Goal: Information Seeking & Learning: Learn about a topic

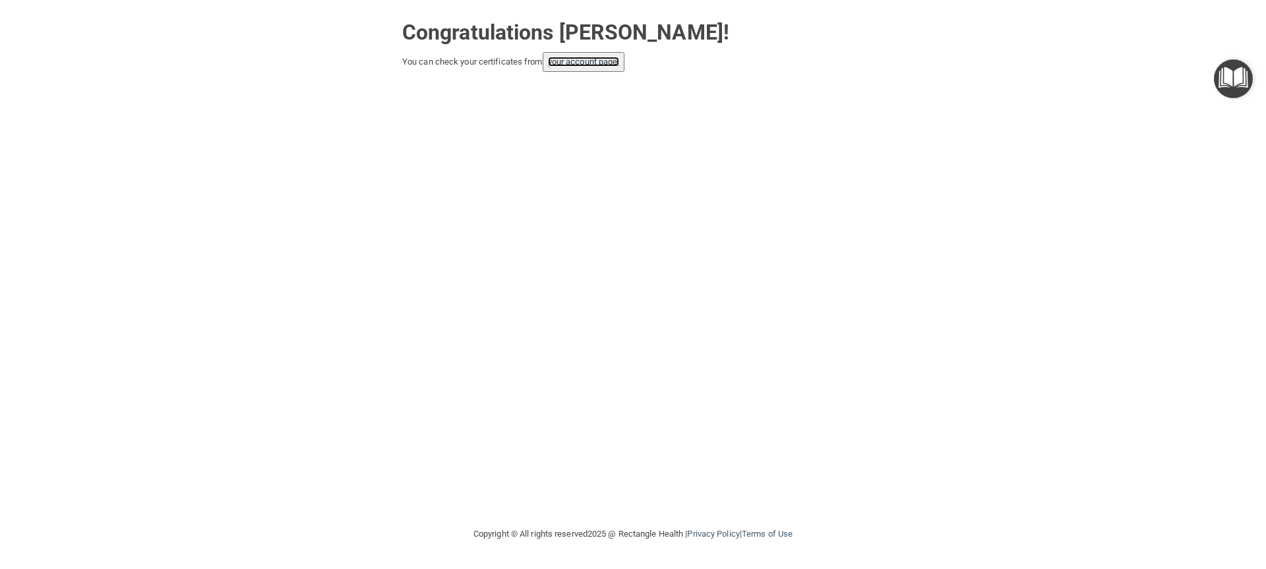
click at [601, 64] on link "your account page!" at bounding box center [584, 62] width 72 height 10
click at [586, 61] on link "your account page!" at bounding box center [584, 62] width 72 height 10
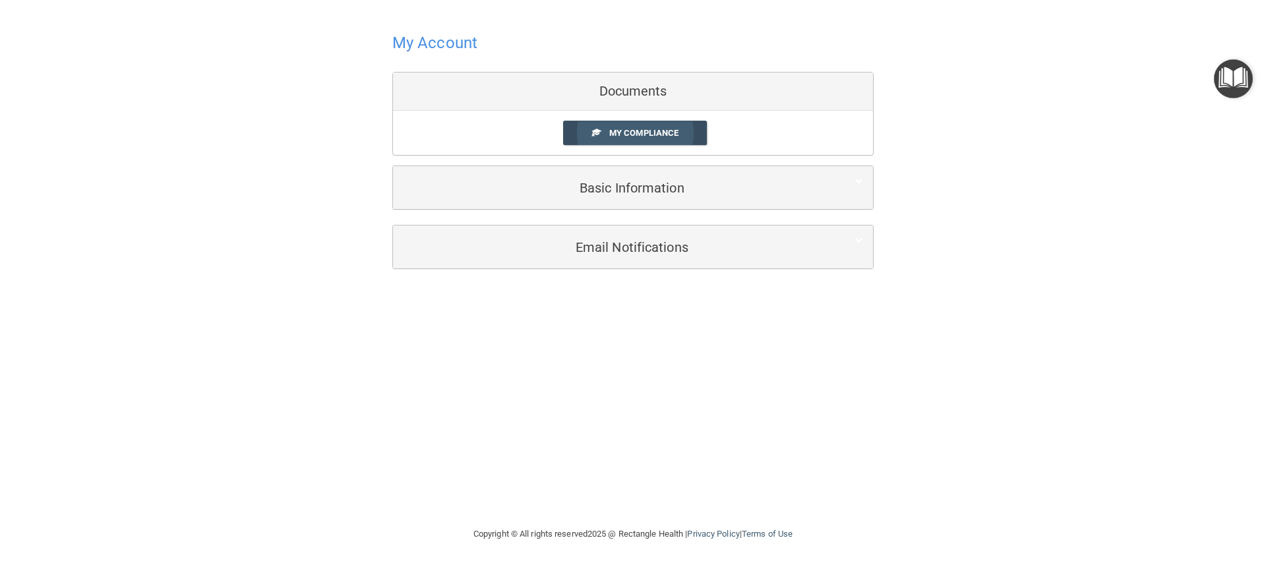
click at [622, 135] on span "My Compliance" at bounding box center [643, 133] width 69 height 10
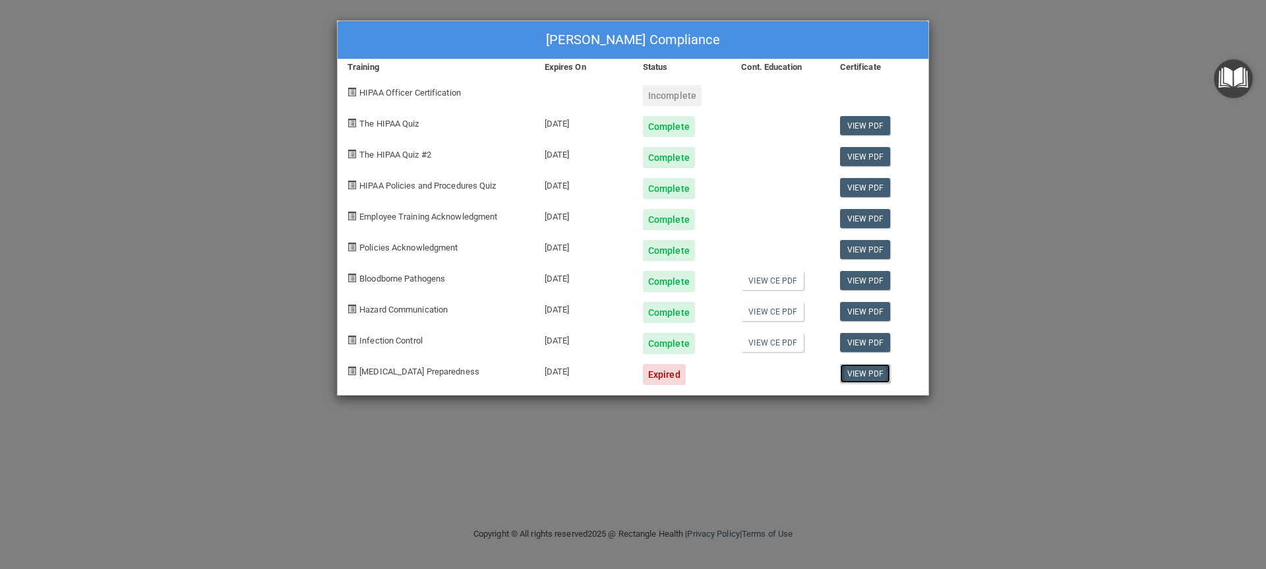
click at [867, 373] on link "View PDF" at bounding box center [865, 373] width 51 height 19
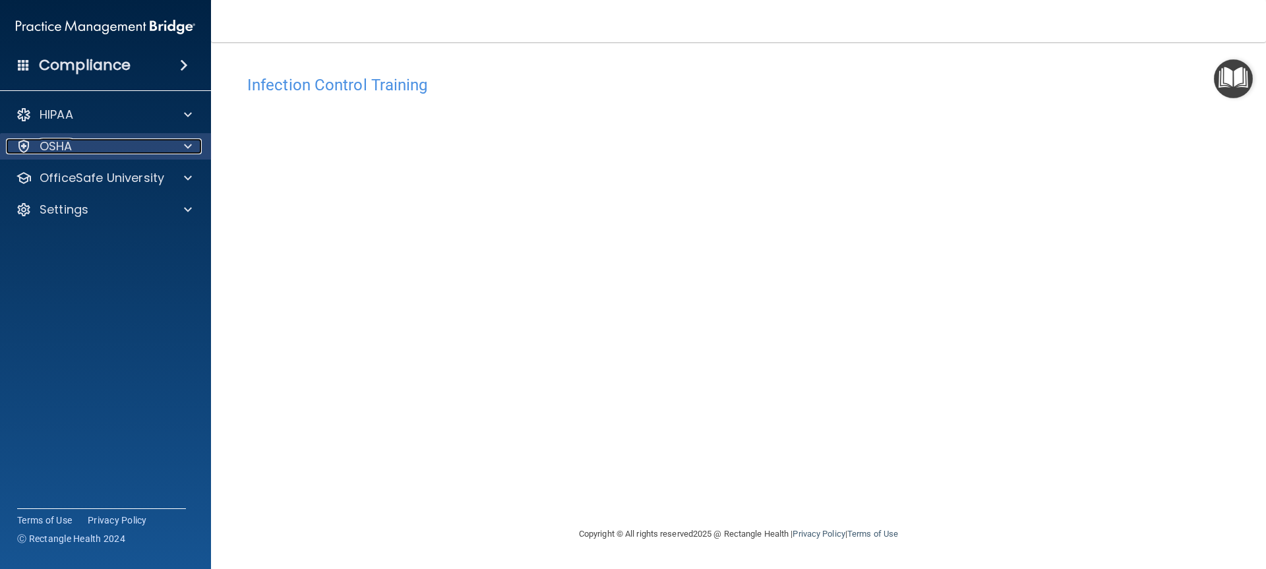
click at [63, 146] on p "OSHA" at bounding box center [56, 146] width 33 height 16
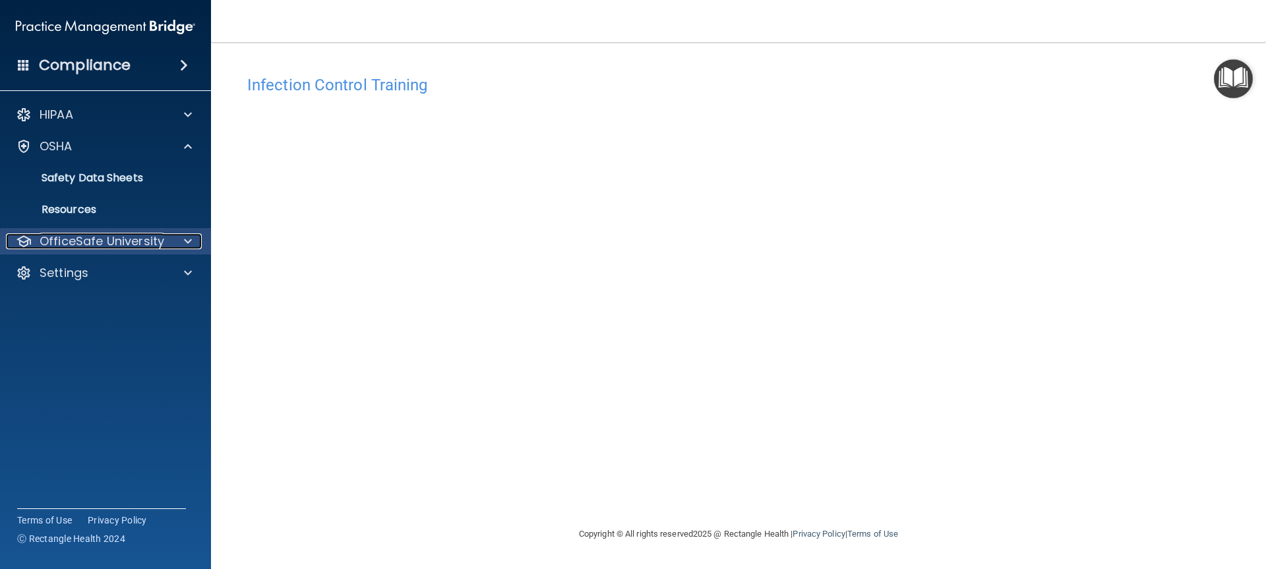
click at [78, 242] on p "OfficeSafe University" at bounding box center [102, 241] width 125 height 16
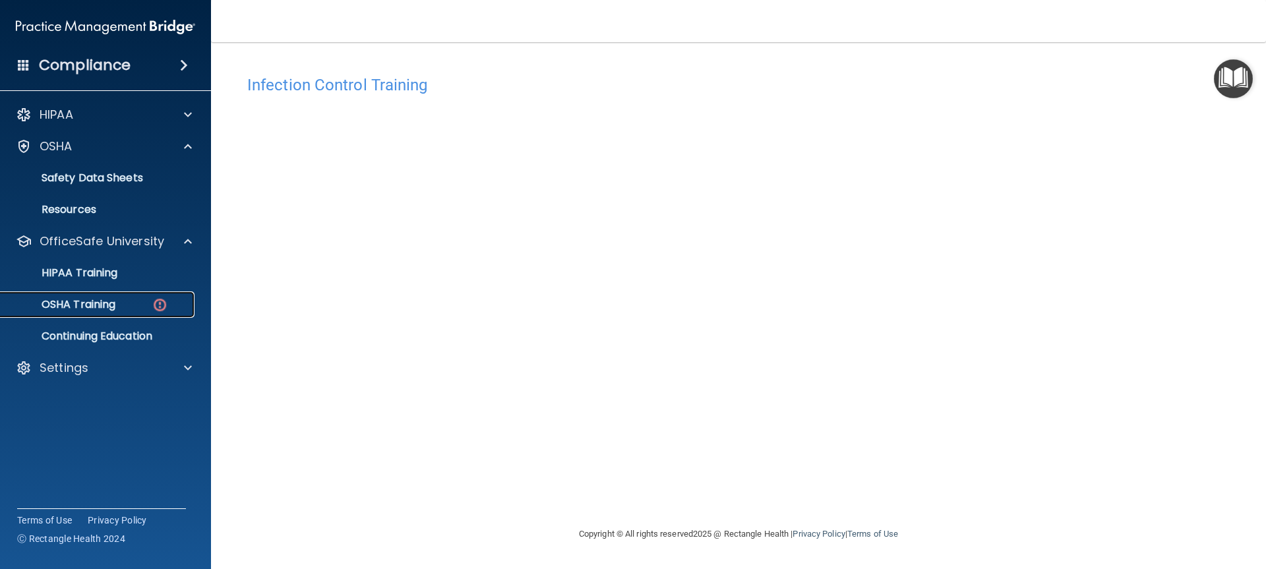
click at [163, 305] on img at bounding box center [160, 305] width 16 height 16
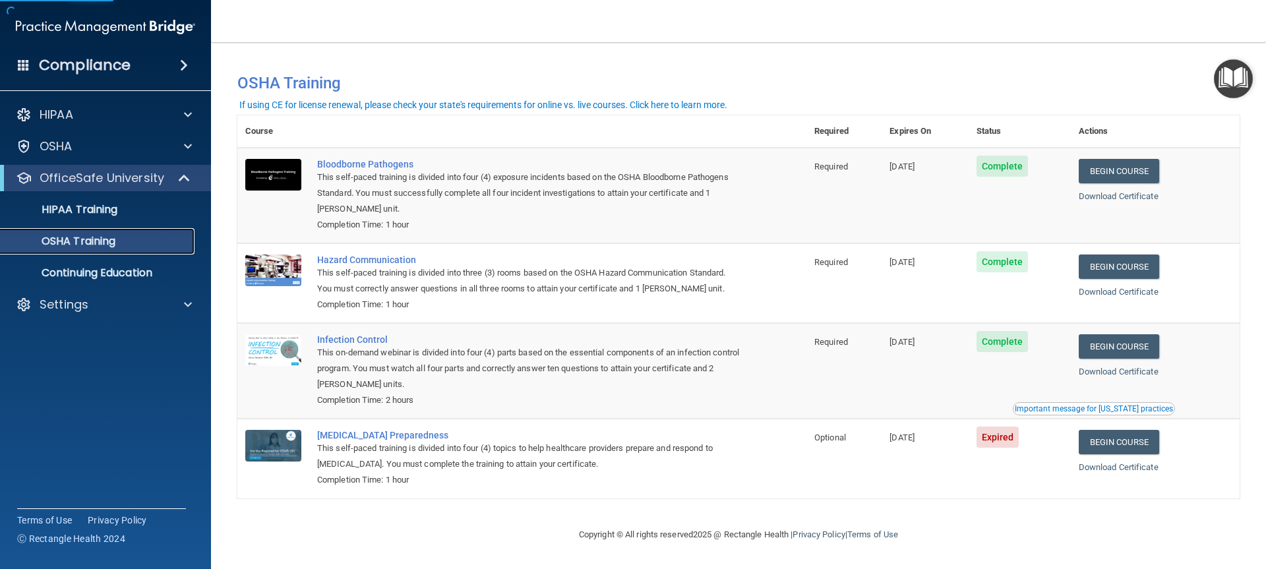
scroll to position [1, 0]
click at [1117, 450] on link "Begin Course" at bounding box center [1119, 442] width 80 height 24
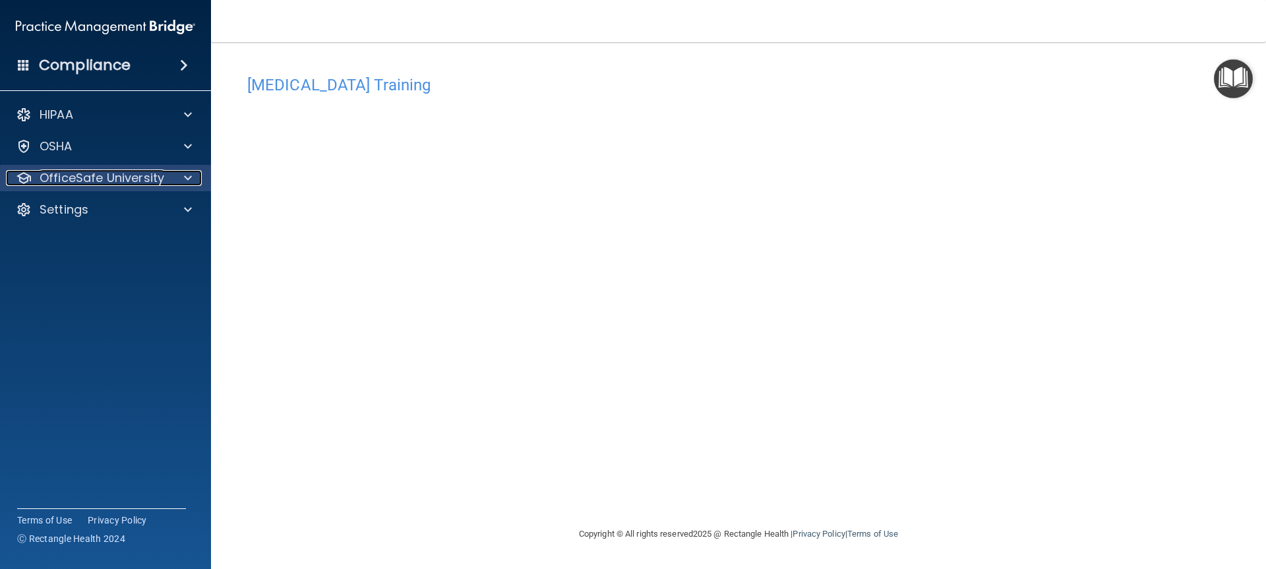
click at [75, 180] on p "OfficeSafe University" at bounding box center [102, 178] width 125 height 16
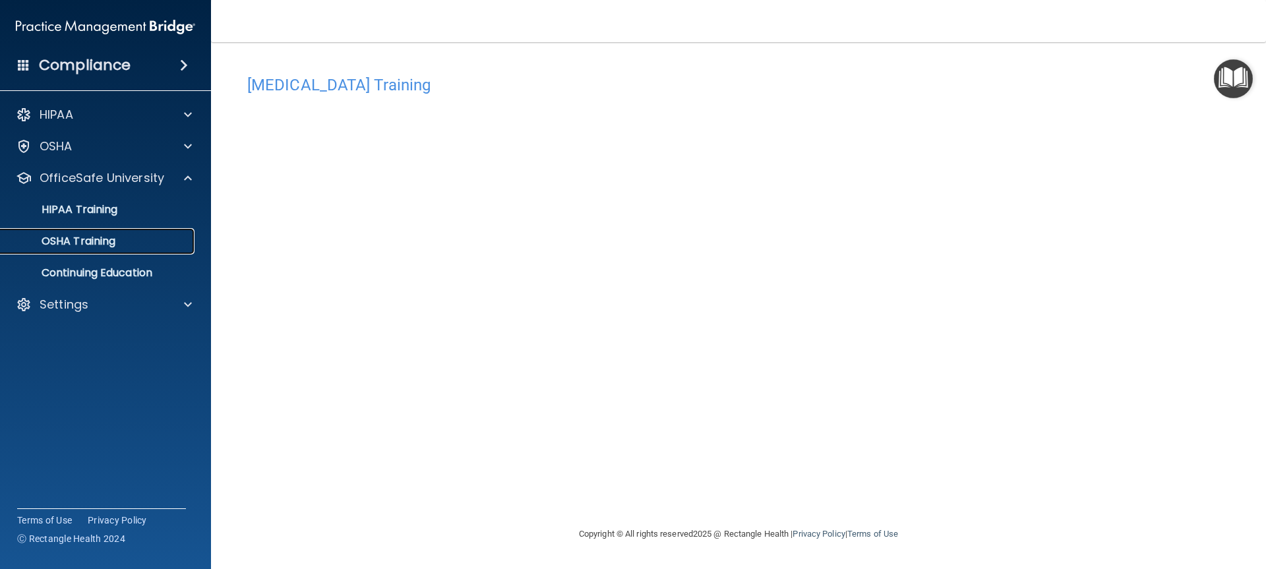
click at [100, 239] on p "OSHA Training" at bounding box center [62, 241] width 107 height 13
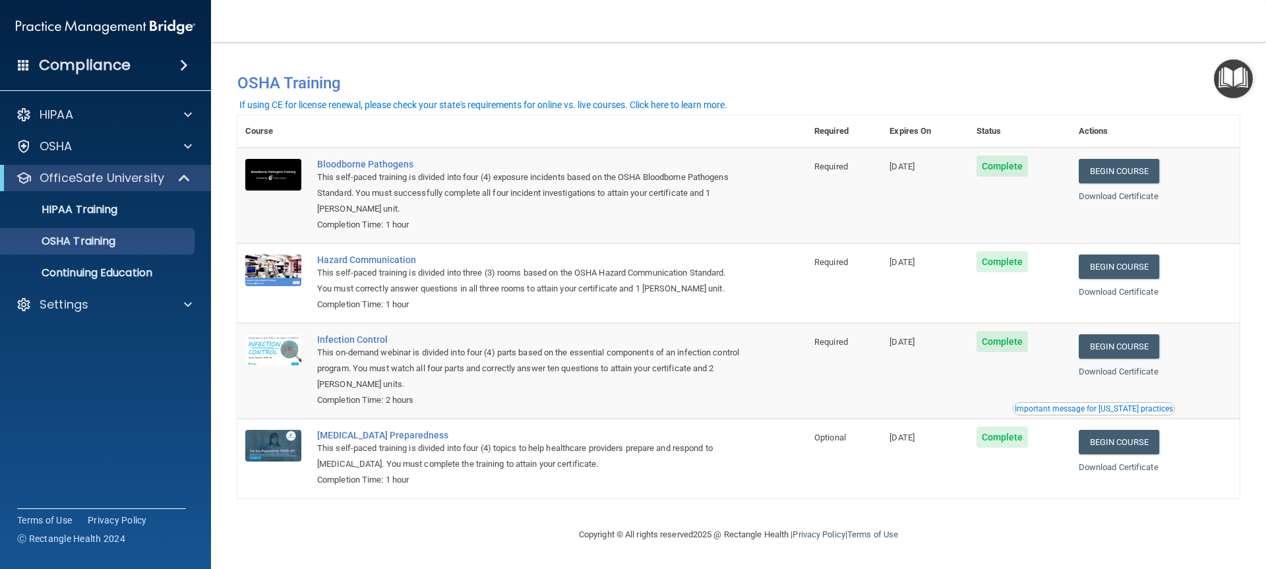
click at [188, 67] on span at bounding box center [184, 65] width 8 height 16
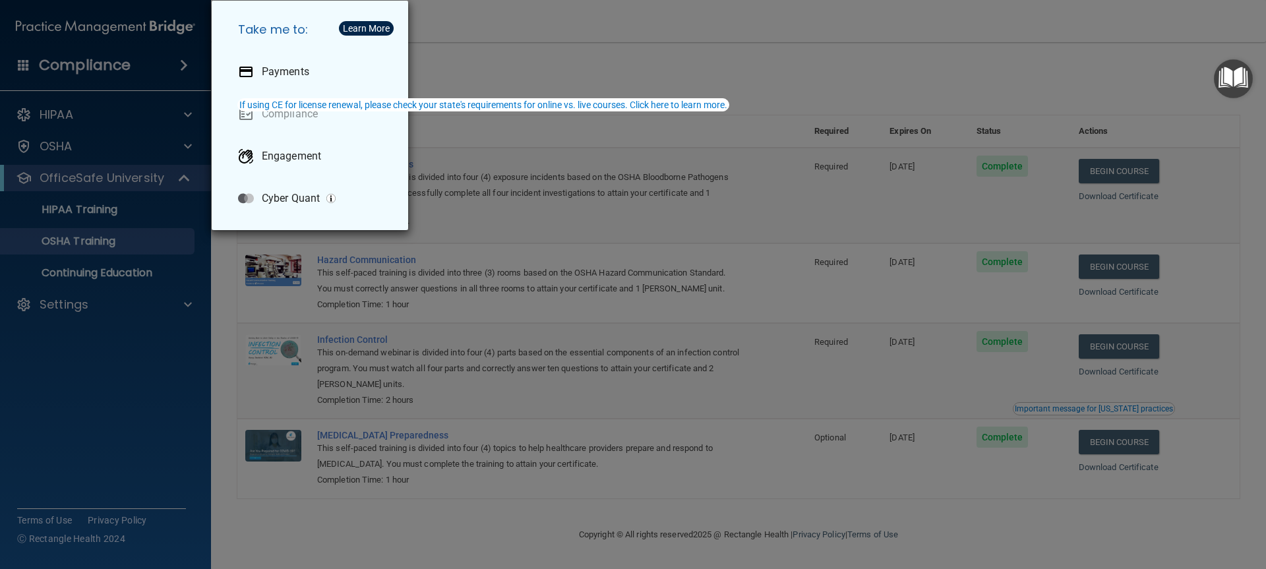
click at [181, 66] on div "Take me to: Payments Compliance Engagement Cyber Quant" at bounding box center [633, 284] width 1266 height 569
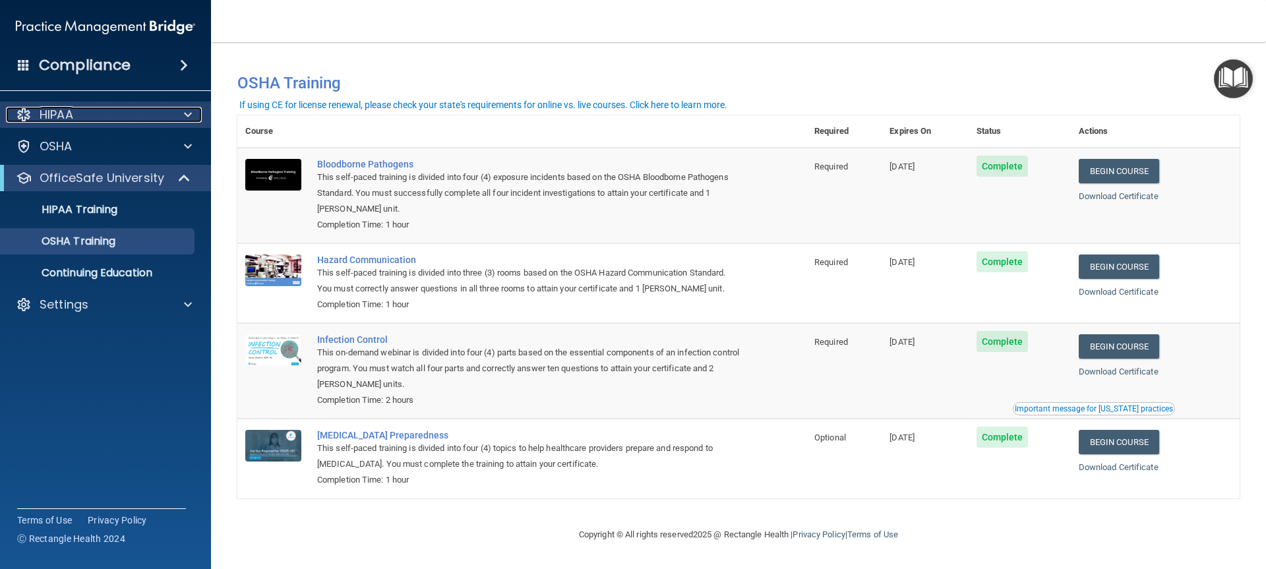
click at [187, 114] on span at bounding box center [188, 115] width 8 height 16
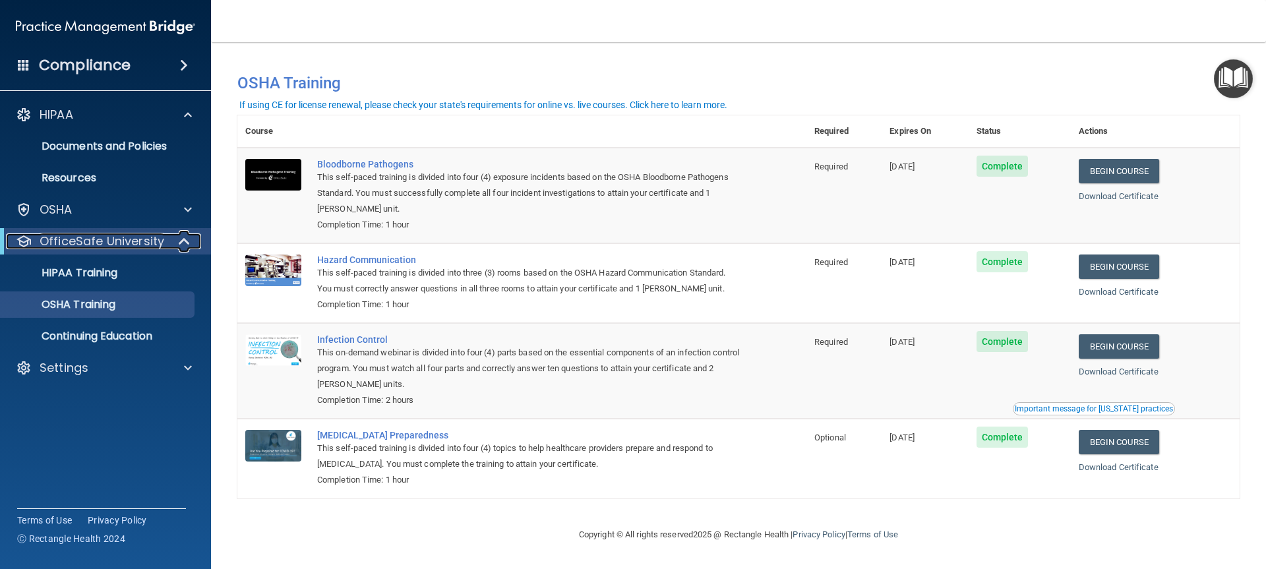
click at [185, 240] on span at bounding box center [185, 241] width 11 height 16
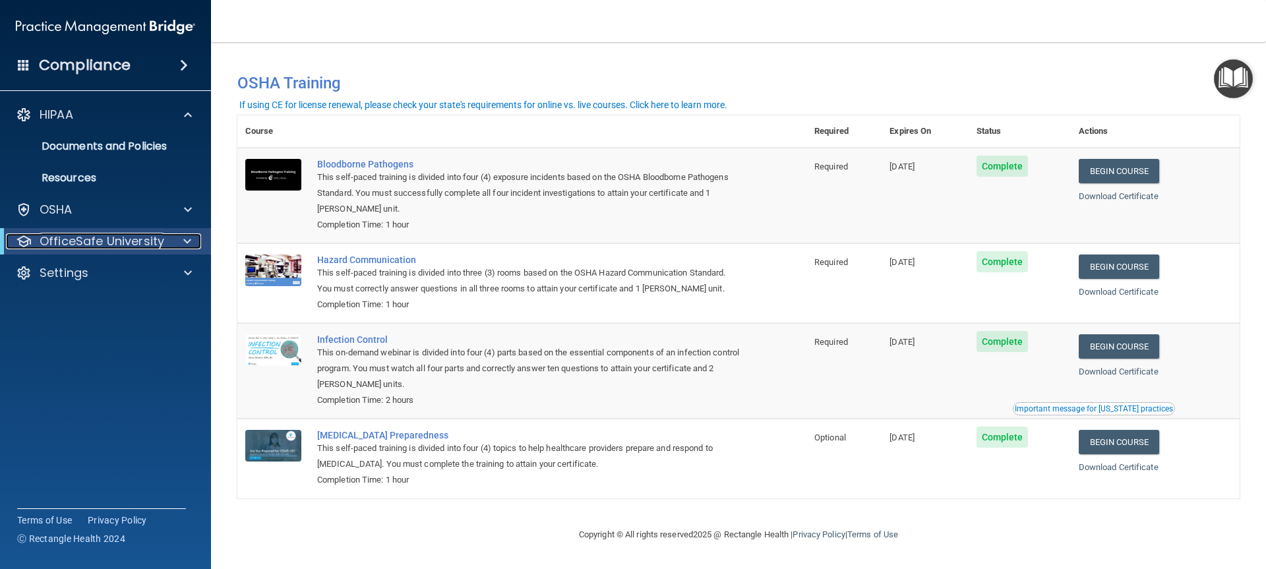
click at [161, 240] on p "OfficeSafe University" at bounding box center [102, 241] width 125 height 16
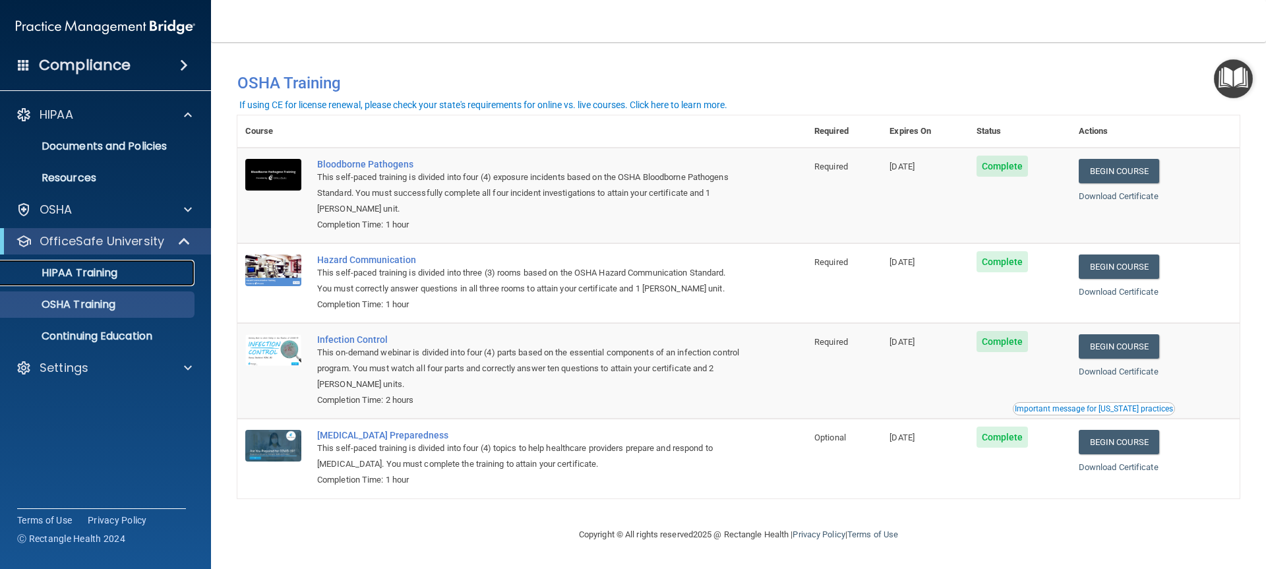
click at [125, 270] on div "HIPAA Training" at bounding box center [99, 272] width 180 height 13
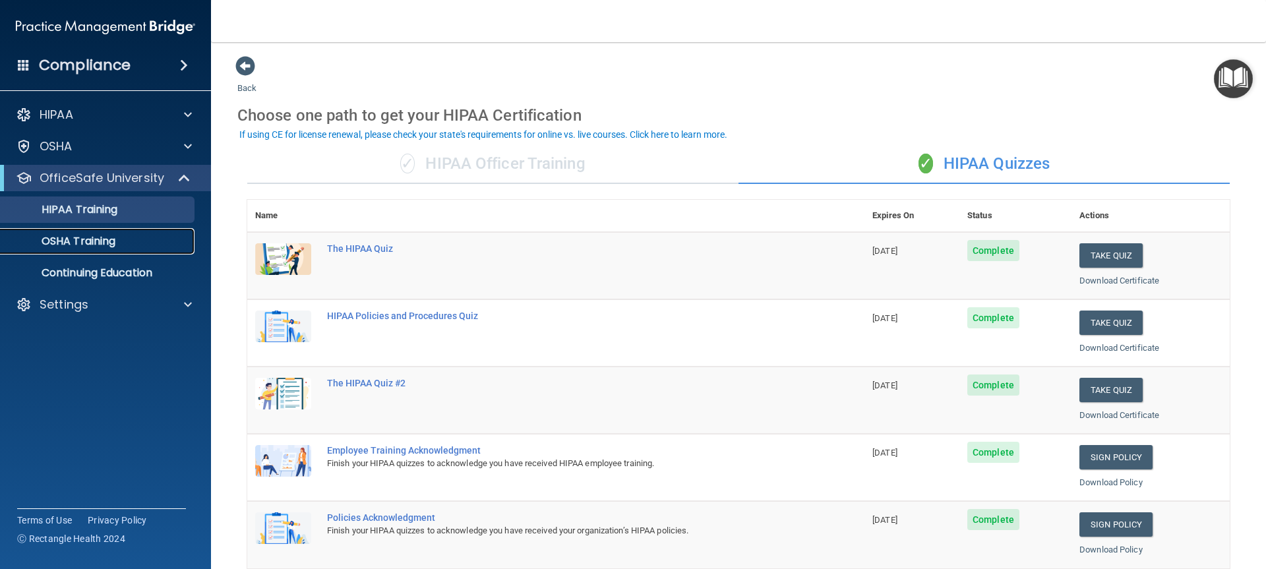
click at [109, 242] on p "OSHA Training" at bounding box center [62, 241] width 107 height 13
